Goal: Find specific page/section: Find specific page/section

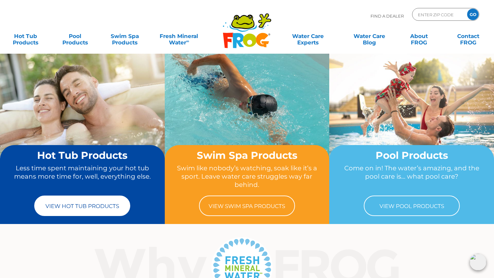
click at [70, 206] on link "View Hot Tub Products" at bounding box center [82, 206] width 96 height 20
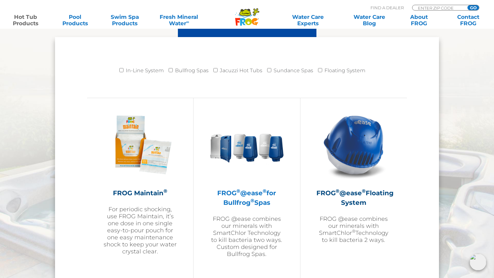
scroll to position [650, 0]
click at [239, 201] on h2 "FROG ® @ease ® for Bullfrog ® Spas" at bounding box center [246, 198] width 74 height 19
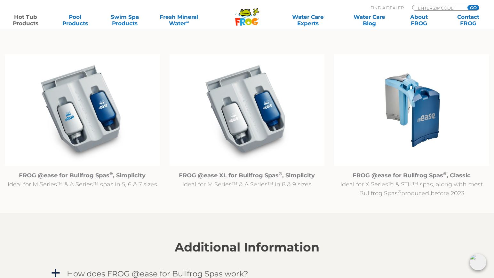
scroll to position [642, 0]
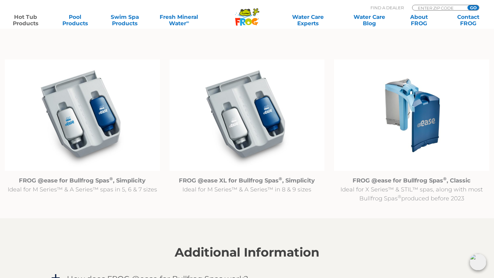
click at [392, 136] on img at bounding box center [411, 115] width 155 height 112
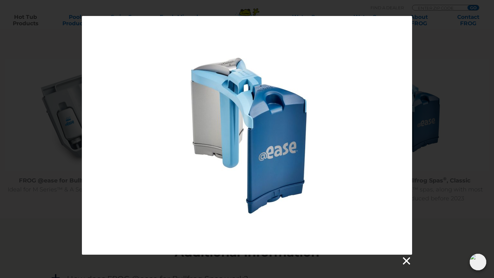
click at [406, 260] on link at bounding box center [406, 261] width 10 height 10
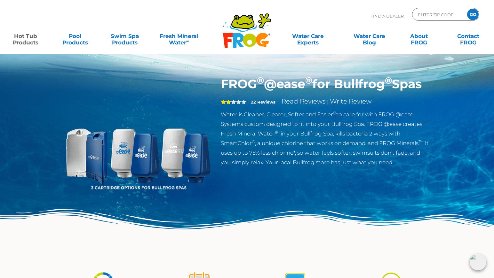
scroll to position [0, 0]
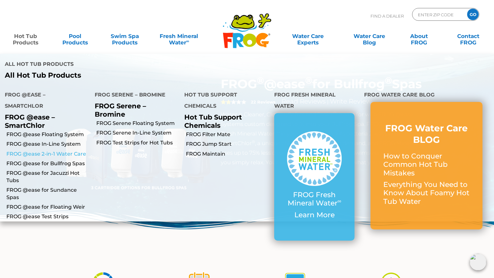
click at [33, 151] on link "FROG @ease 2-in-1 Water Care" at bounding box center [47, 154] width 83 height 7
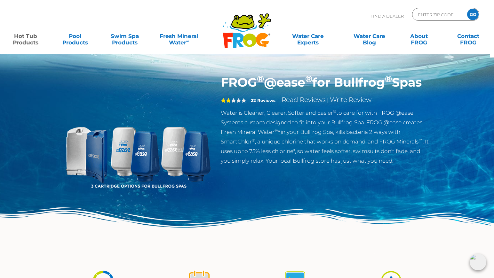
scroll to position [4, 0]
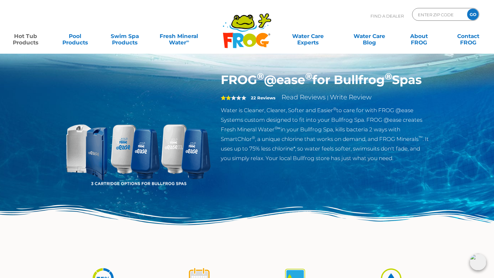
click at [417, 14] on div "ENTER ZIP CODE GO" at bounding box center [445, 14] width 67 height 13
click at [417, 15] on input "Zip Code Form" at bounding box center [438, 14] width 43 height 9
type input "84036"
click at [473, 14] on input "GO" at bounding box center [473, 15] width 12 height 12
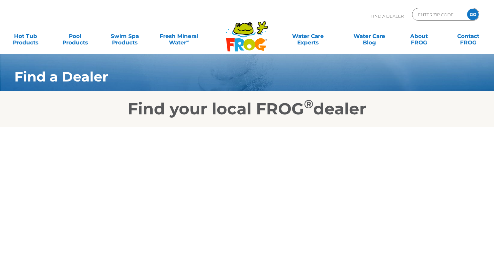
click at [472, 14] on input "GO" at bounding box center [473, 15] width 12 height 12
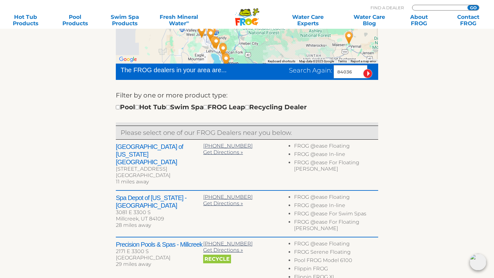
scroll to position [166, 0]
type input "ENTER ZIP CODE"
